Goal: Use online tool/utility: Utilize a website feature to perform a specific function

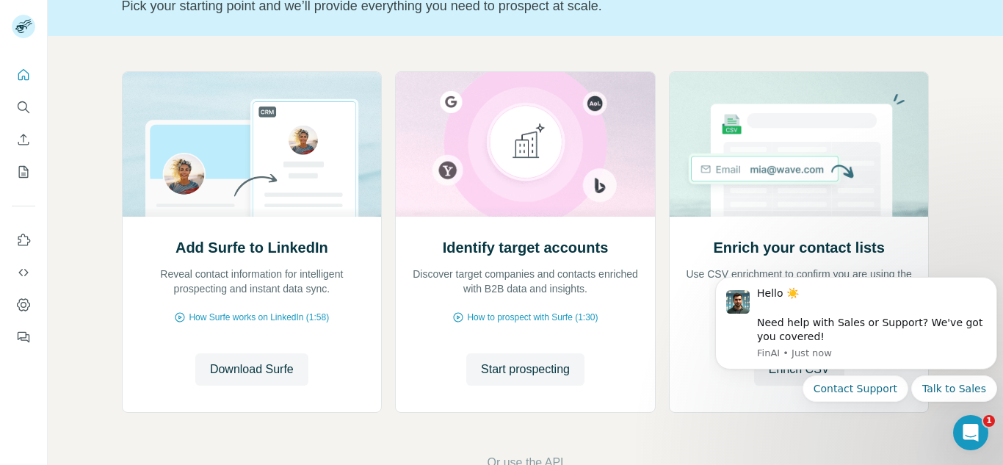
click at [73, 369] on div "Add Surfe to LinkedIn Reveal contact information for intelligent prospecting an…" at bounding box center [525, 271] width 955 height 471
click at [988, 288] on button "Dismiss notification" at bounding box center [992, 281] width 19 height 19
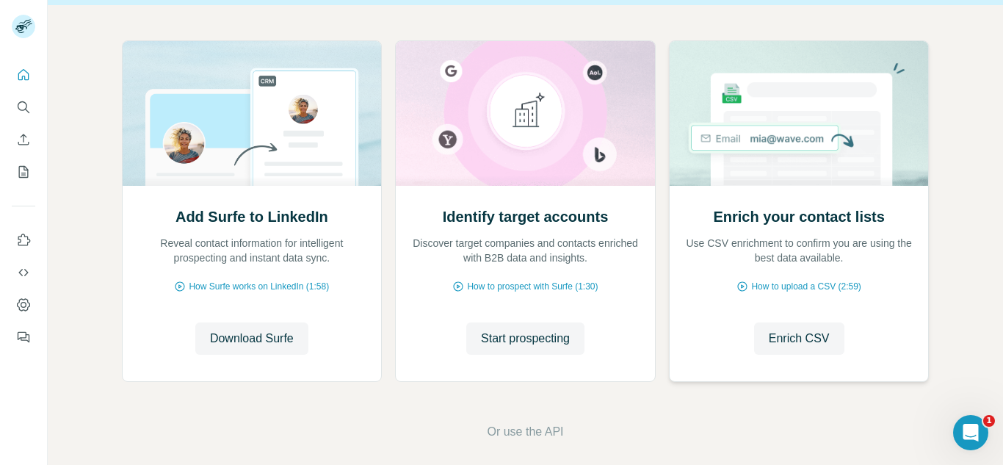
scroll to position [153, 0]
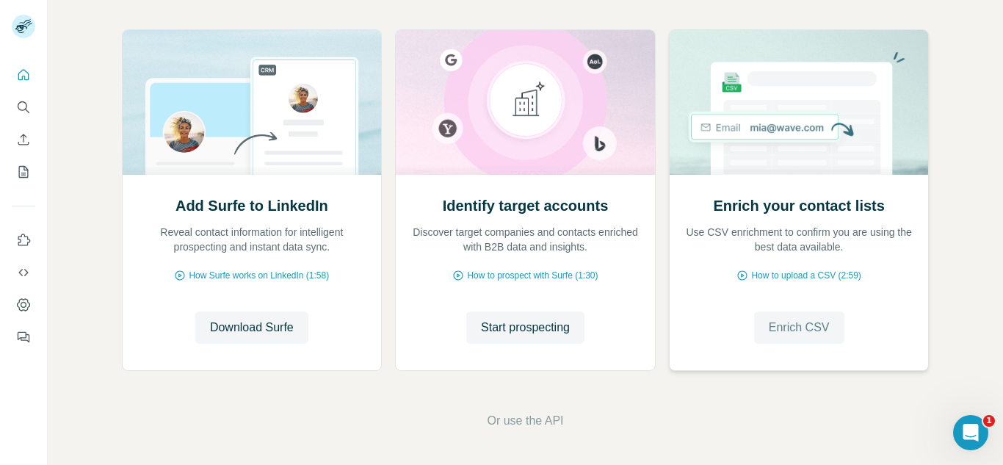
click at [802, 333] on span "Enrich CSV" at bounding box center [799, 328] width 61 height 18
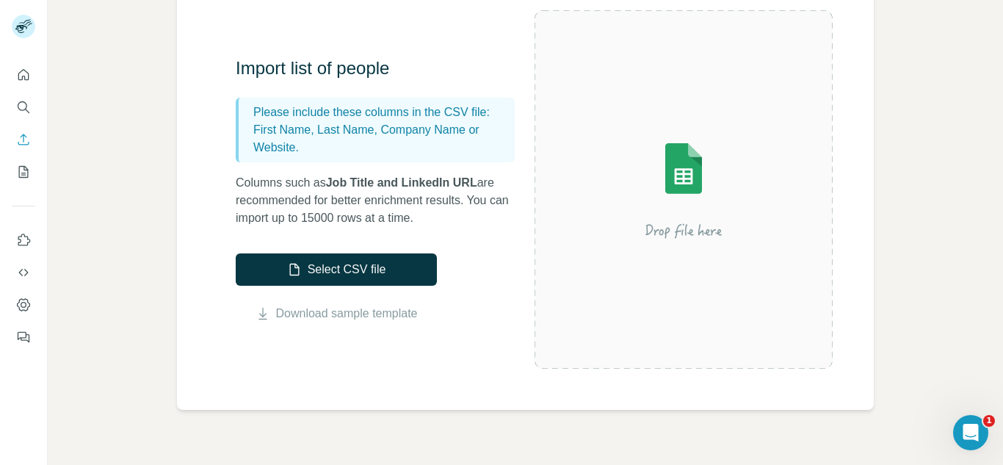
scroll to position [144, 0]
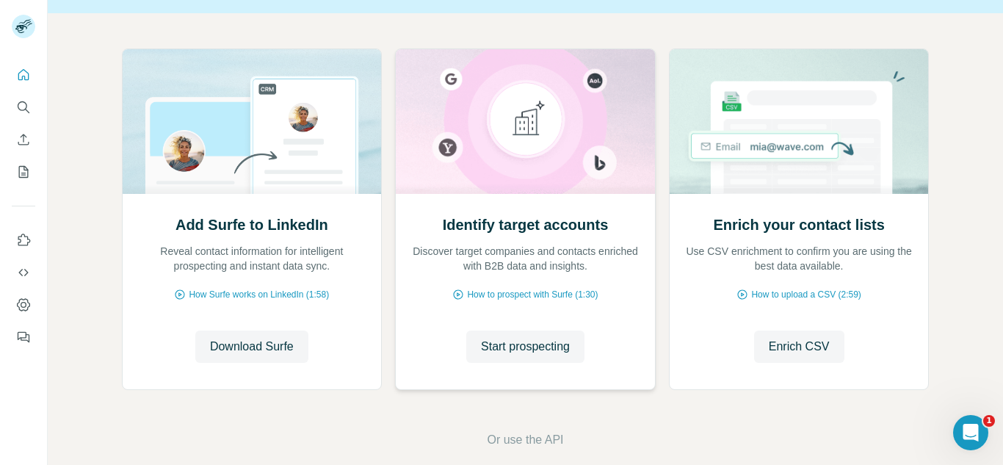
scroll to position [153, 0]
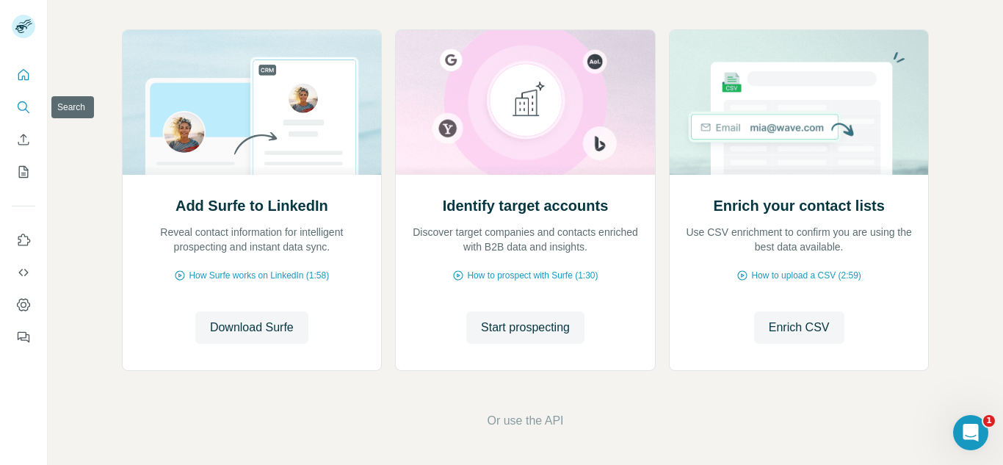
click at [17, 103] on icon "Search" at bounding box center [23, 107] width 15 height 15
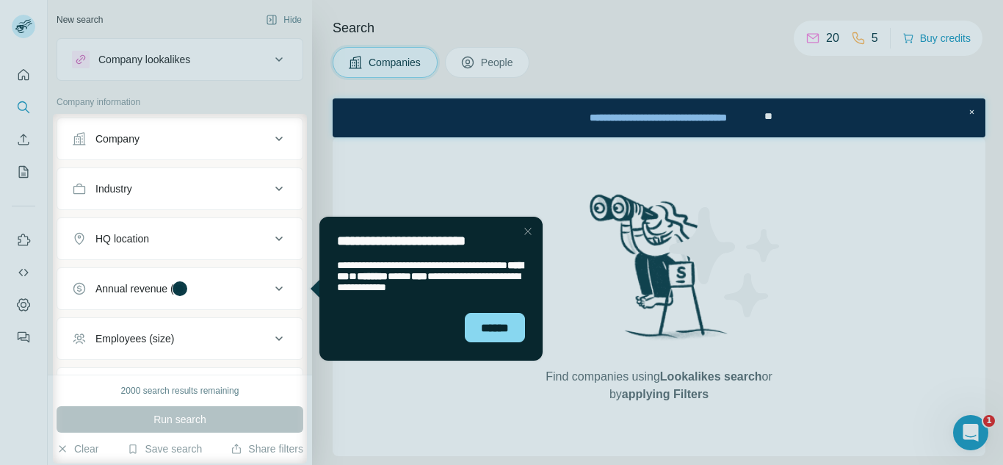
click at [256, 243] on div "HQ location" at bounding box center [171, 238] width 198 height 15
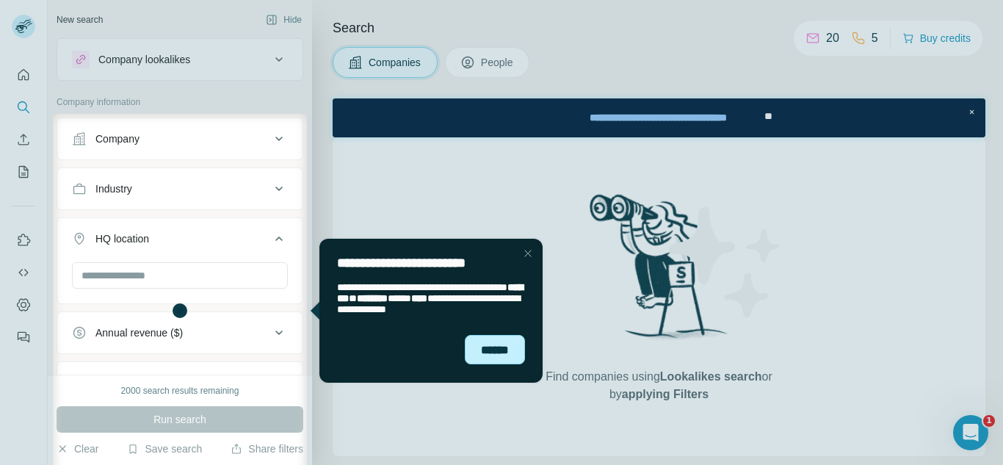
drag, startPoint x: 495, startPoint y: 355, endPoint x: 789, endPoint y: 589, distance: 375.2
click at [495, 355] on div "******" at bounding box center [495, 349] width 60 height 29
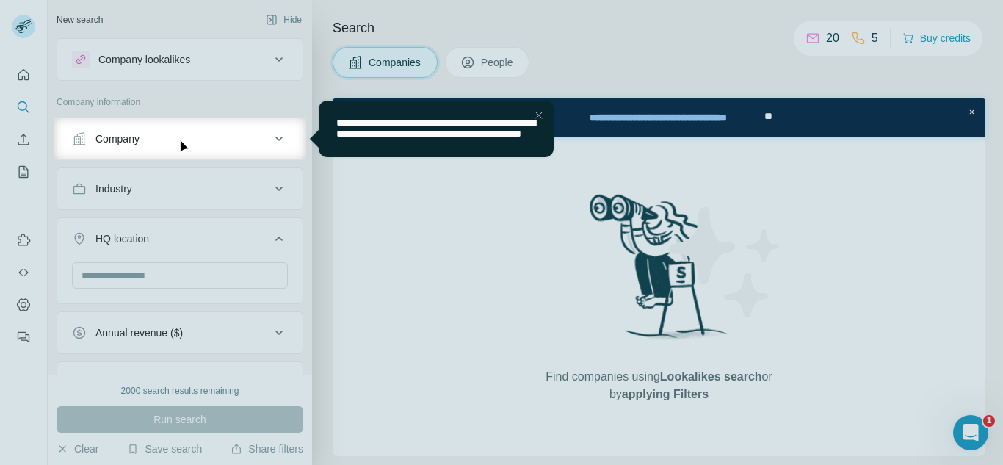
click at [193, 280] on div at bounding box center [501, 312] width 1003 height 305
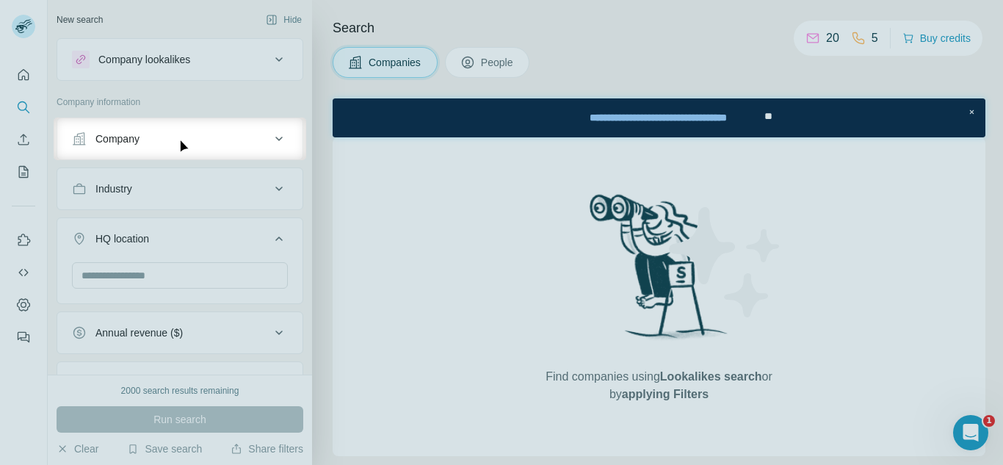
click at [204, 139] on div "Company" at bounding box center [171, 138] width 198 height 15
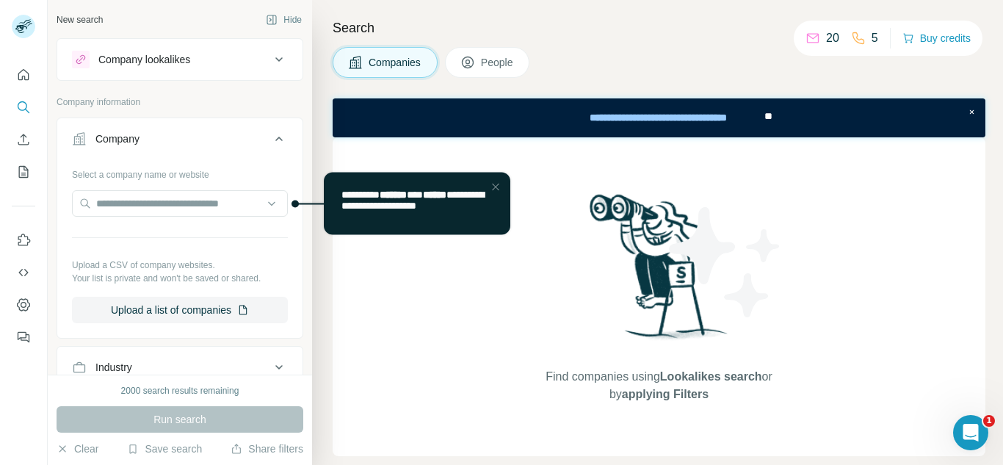
click at [202, 144] on div "Company" at bounding box center [171, 138] width 198 height 15
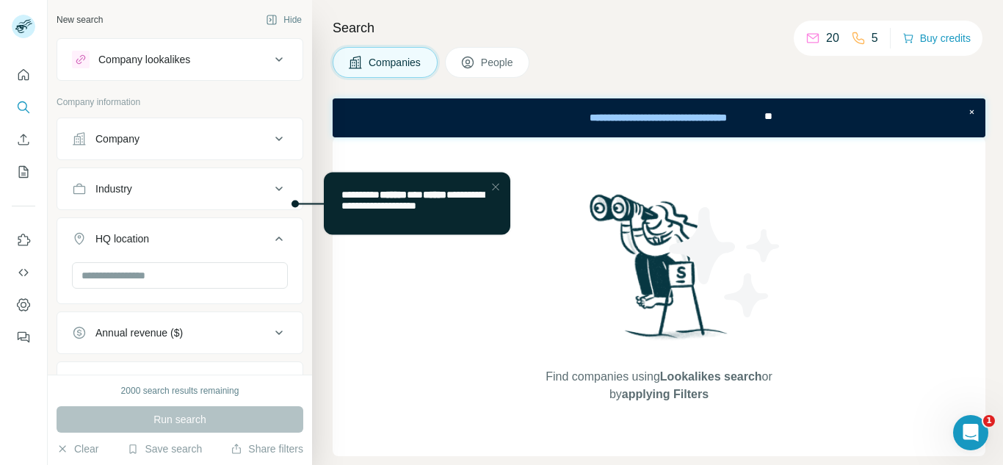
click at [186, 250] on button "HQ location" at bounding box center [179, 241] width 245 height 41
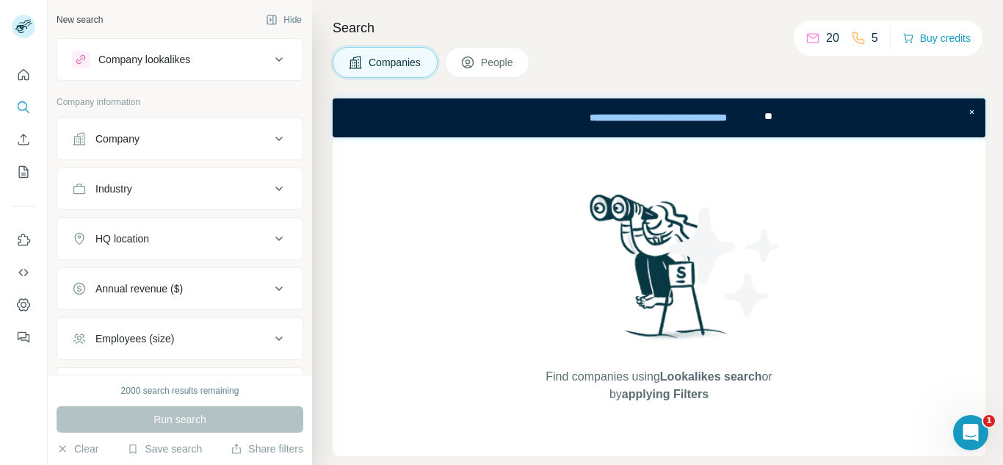
click at [170, 259] on div "HQ location" at bounding box center [180, 238] width 247 height 43
click at [161, 250] on button "HQ location" at bounding box center [179, 238] width 245 height 35
click at [220, 282] on input "text" at bounding box center [180, 275] width 216 height 26
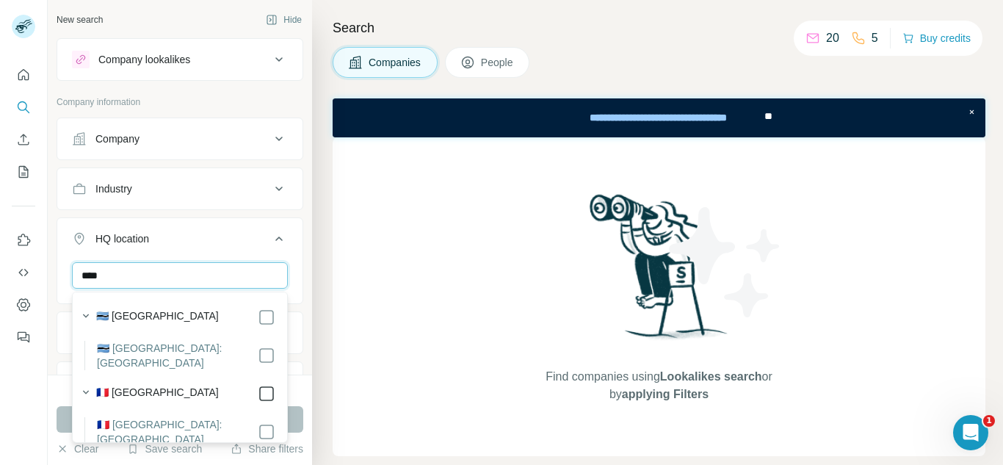
type input "****"
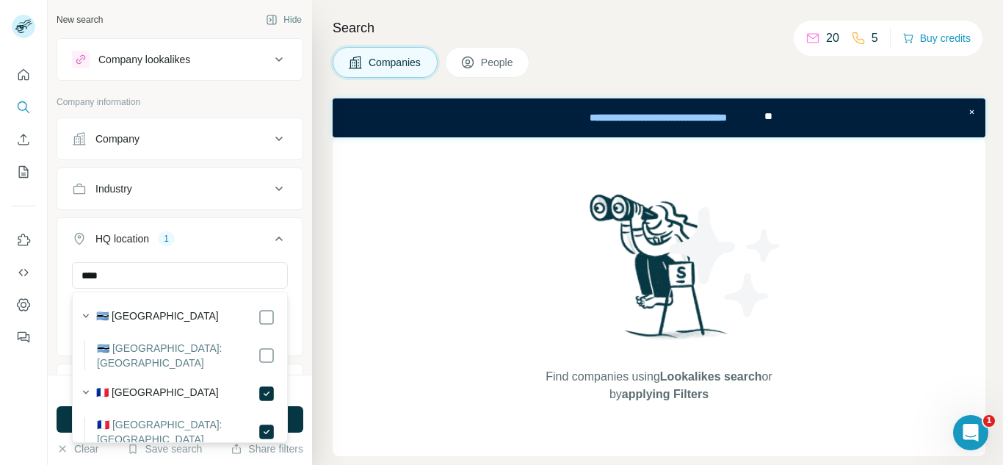
click at [301, 235] on button "HQ location 1" at bounding box center [179, 241] width 245 height 41
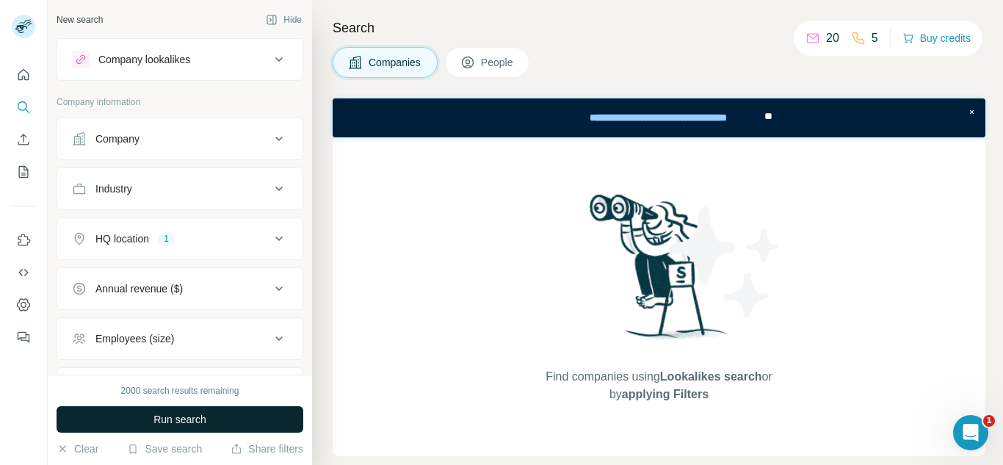
click at [214, 418] on button "Run search" at bounding box center [180, 419] width 247 height 26
